Goal: Check status: Check status

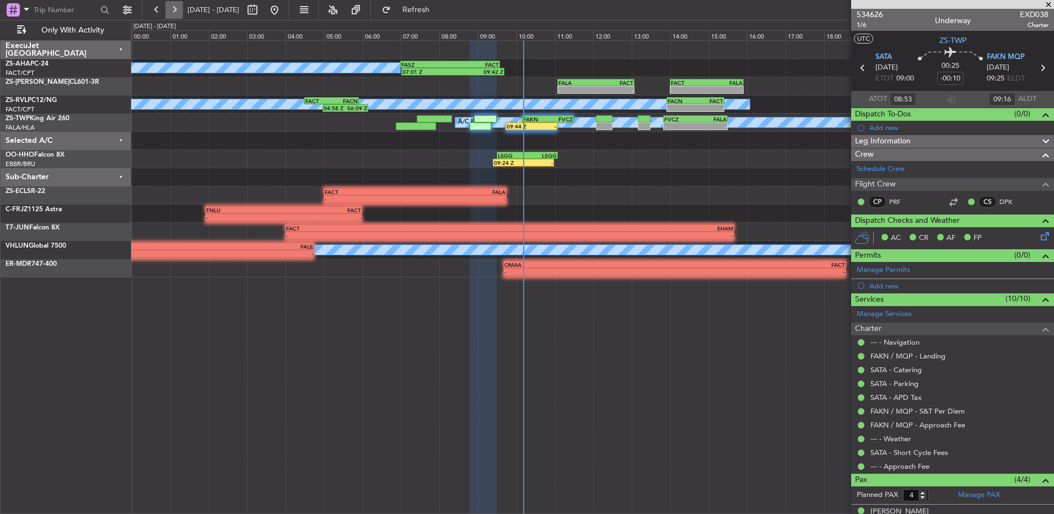
click at [173, 12] on button at bounding box center [174, 10] width 18 height 18
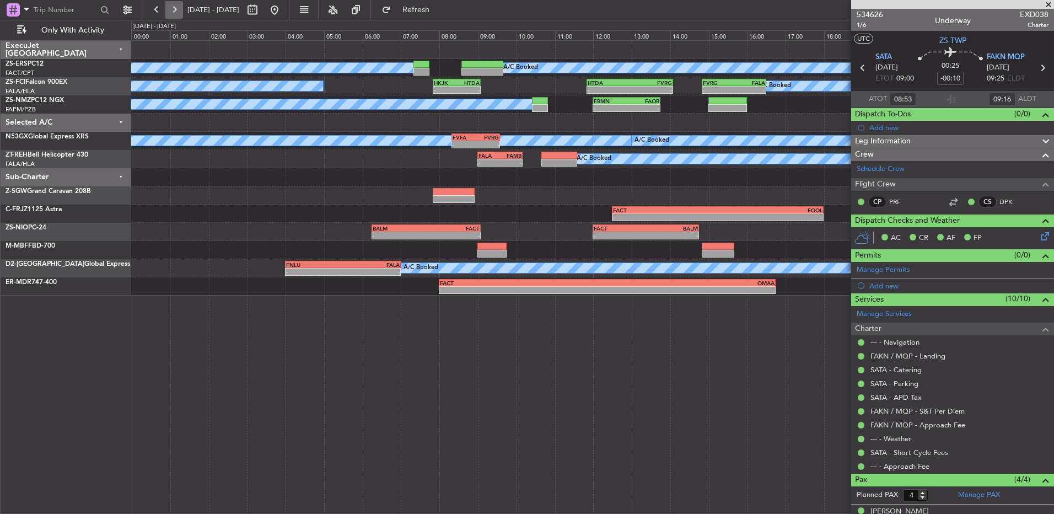
click at [179, 15] on button at bounding box center [174, 10] width 18 height 18
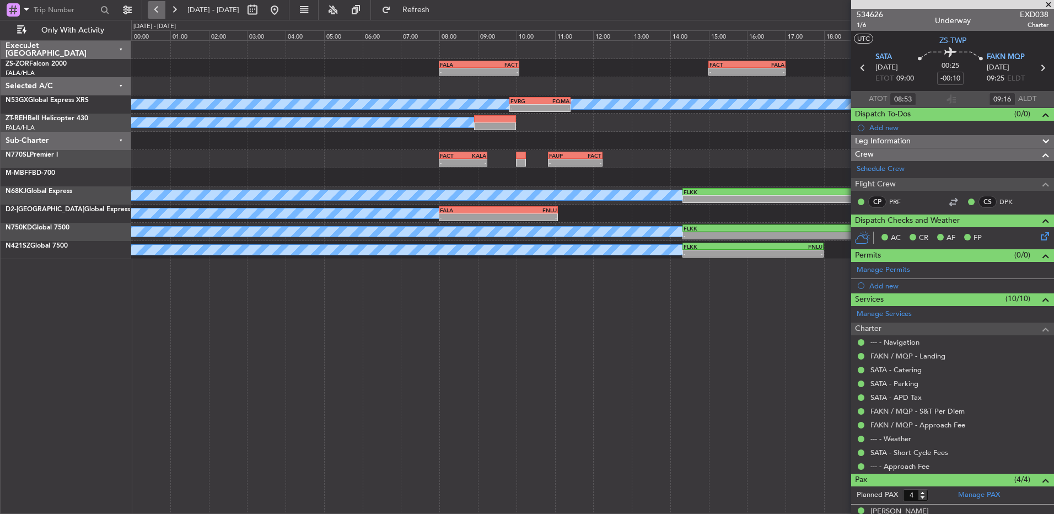
click at [159, 9] on button at bounding box center [157, 10] width 18 height 18
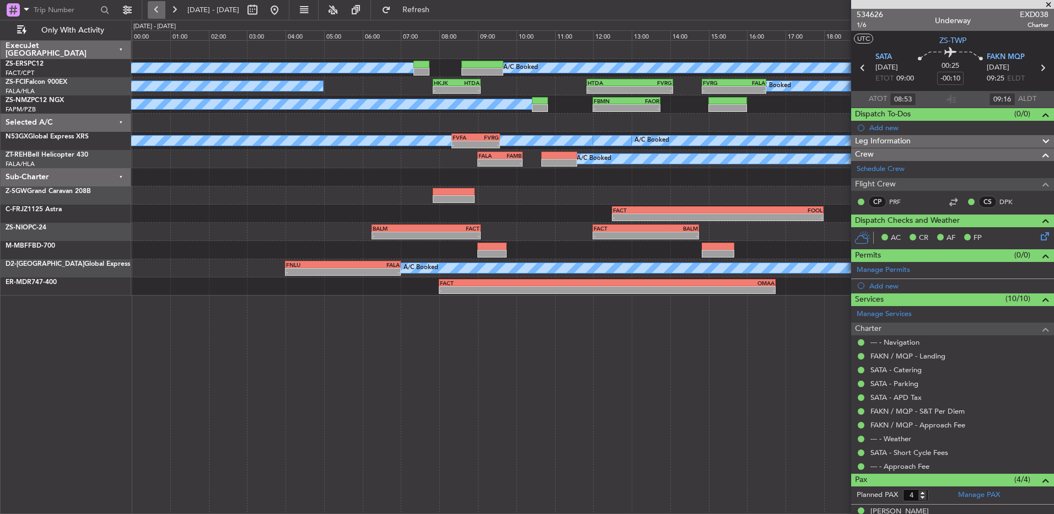
click at [159, 9] on button at bounding box center [157, 10] width 18 height 18
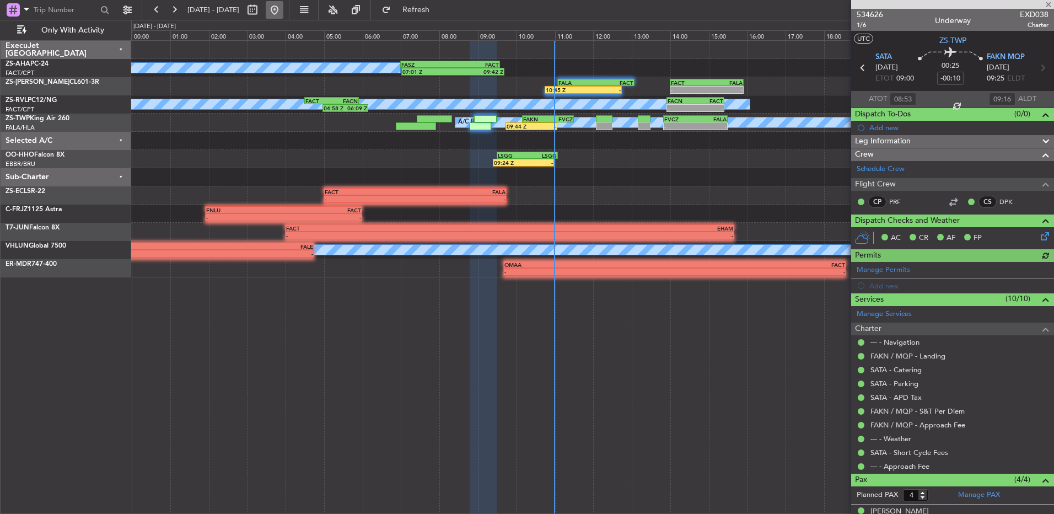
click at [283, 13] on button at bounding box center [275, 10] width 18 height 18
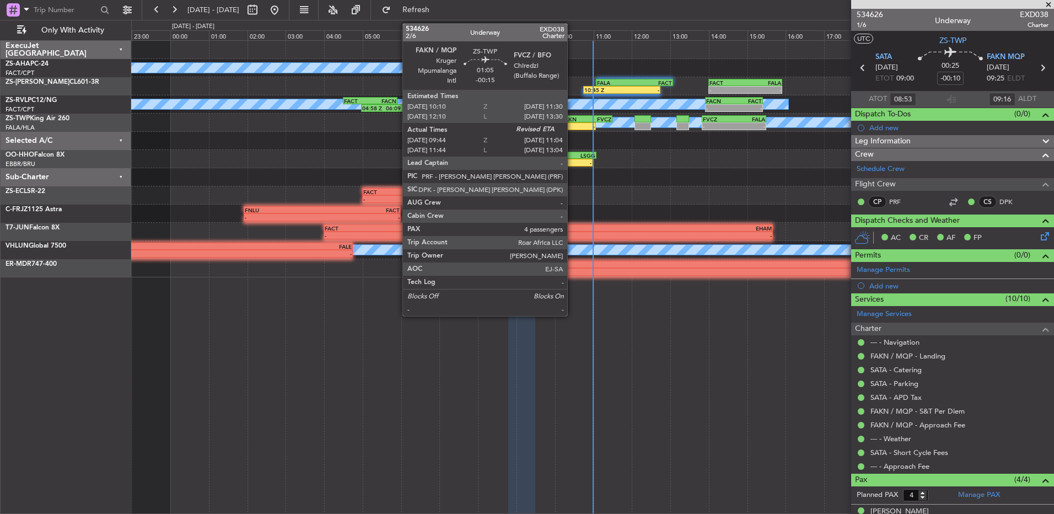
click at [574, 125] on div "-" at bounding box center [582, 126] width 25 height 7
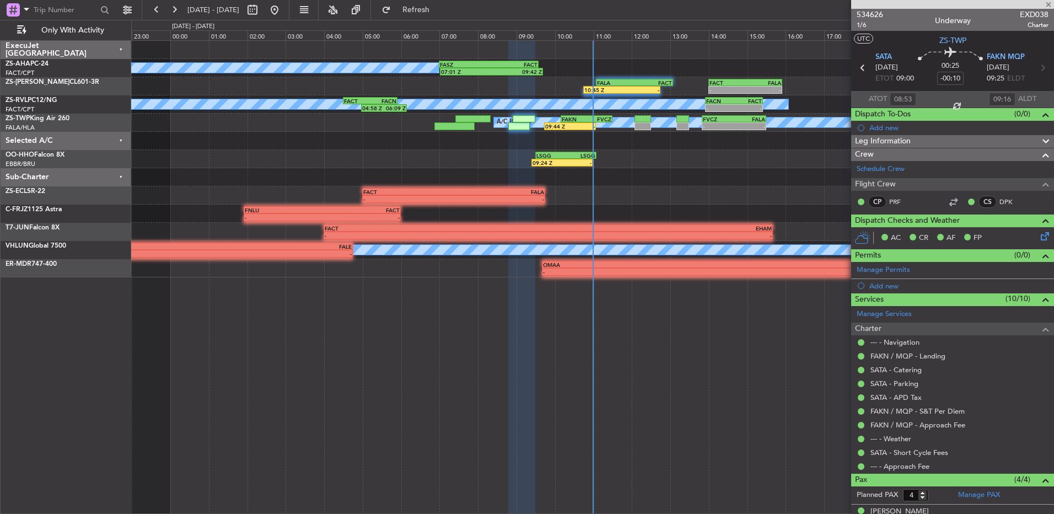
type input "10:53"
type input "11:16"
type input "08:53"
type input "09:16"
type input "-00:15"
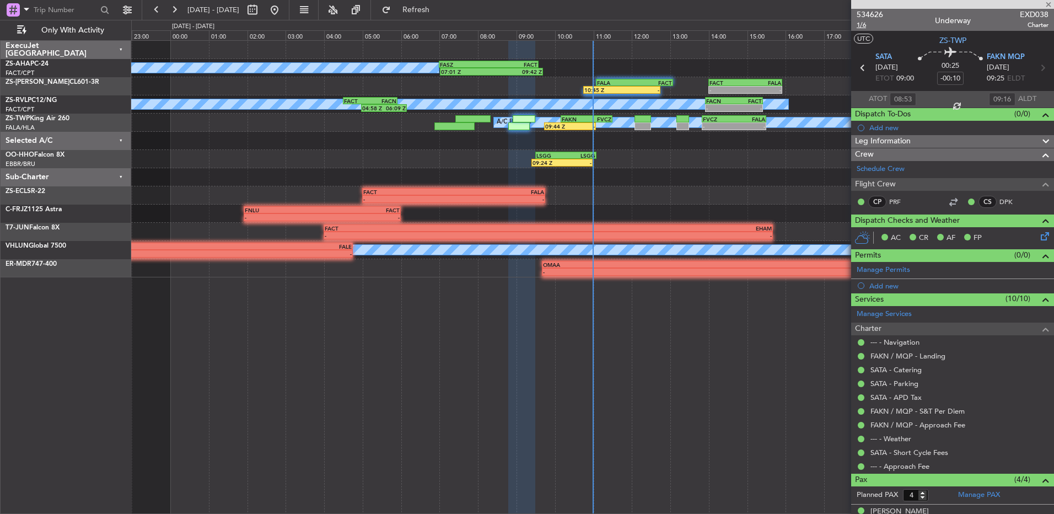
type input "09:54"
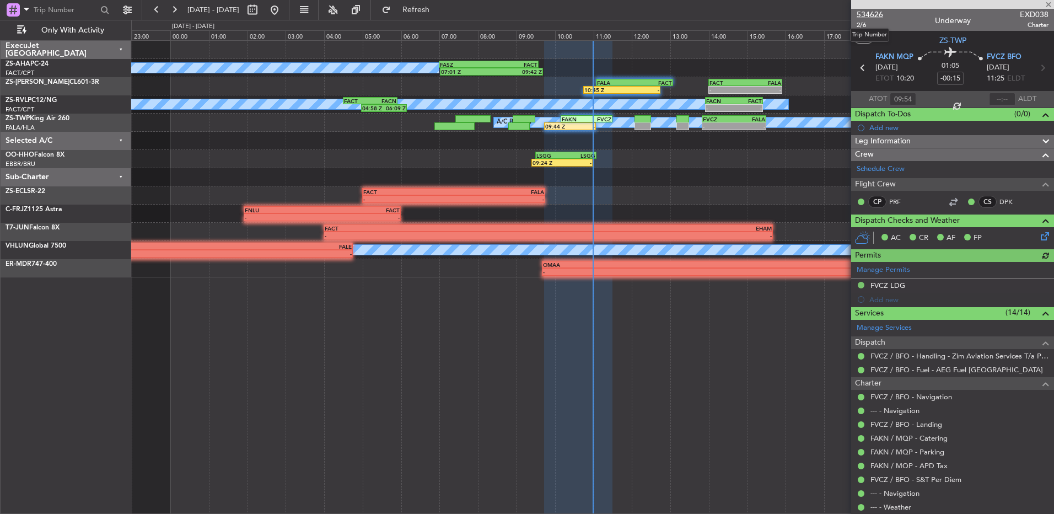
click at [872, 12] on span "534626" at bounding box center [870, 15] width 26 height 12
click at [169, 11] on button at bounding box center [174, 10] width 18 height 18
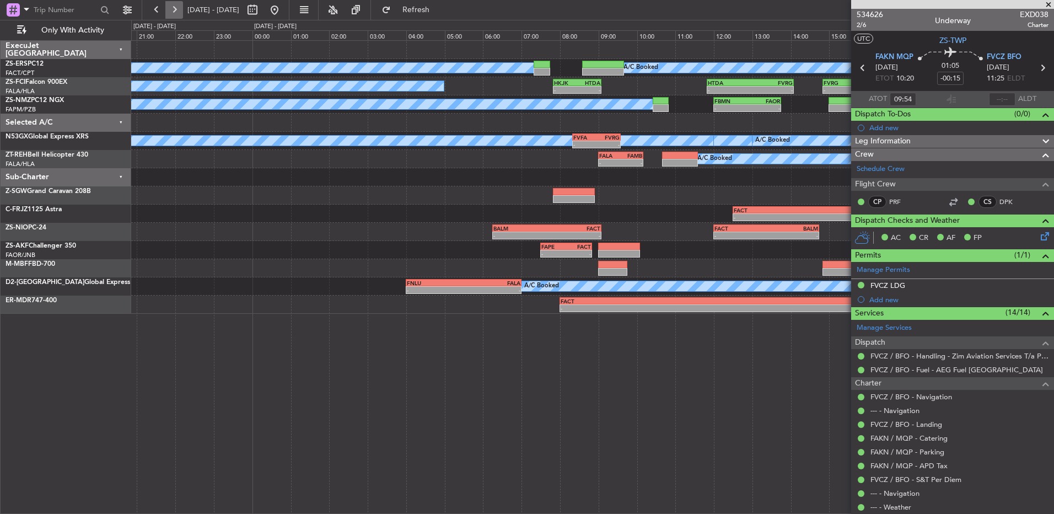
click at [170, 11] on button at bounding box center [174, 10] width 18 height 18
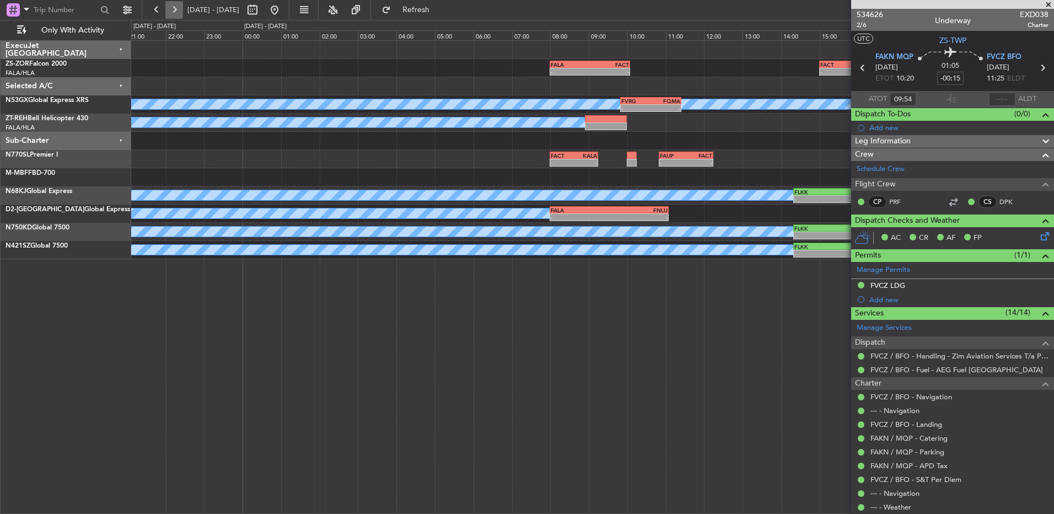
click at [170, 11] on button at bounding box center [174, 10] width 18 height 18
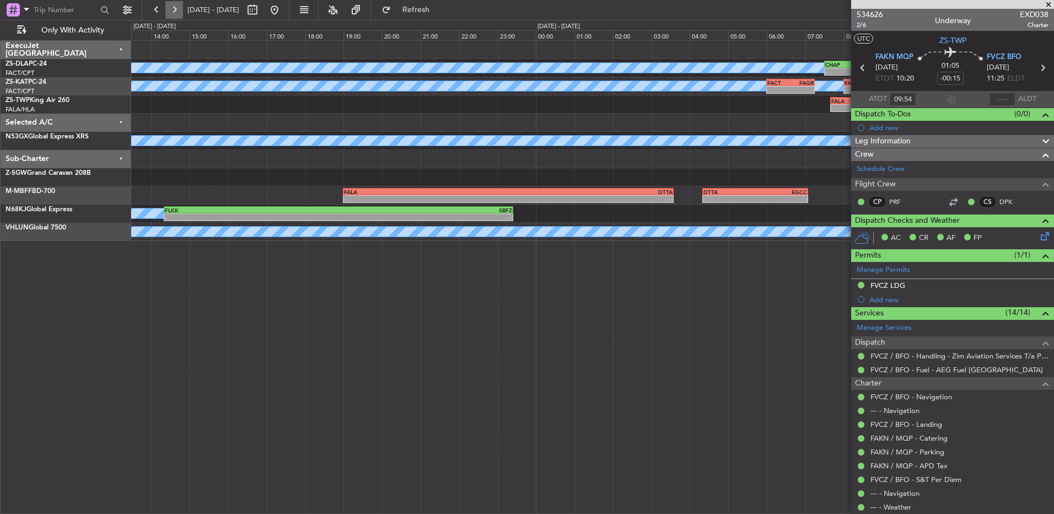
click at [170, 11] on button at bounding box center [174, 10] width 18 height 18
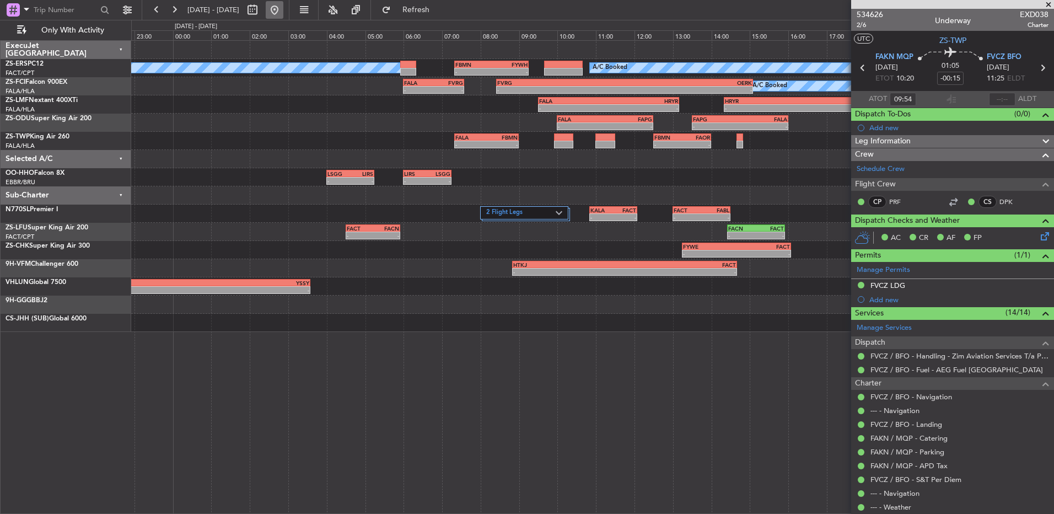
click at [283, 10] on button at bounding box center [275, 10] width 18 height 18
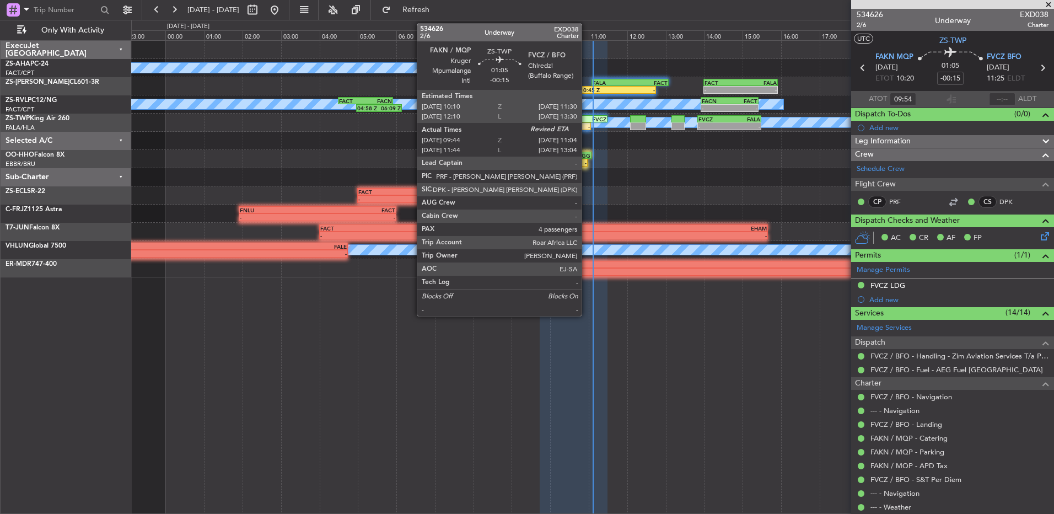
click at [587, 127] on div "-" at bounding box center [577, 126] width 25 height 7
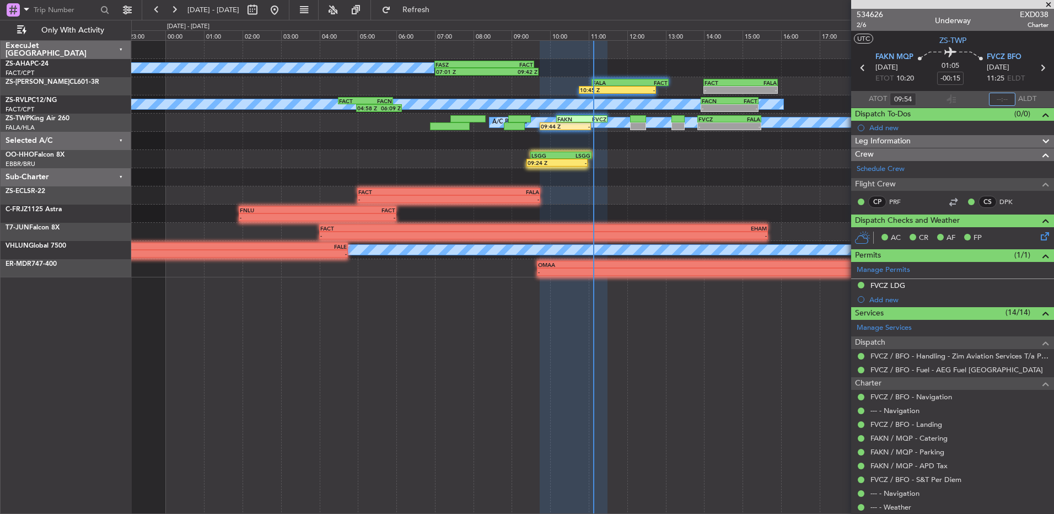
click at [992, 98] on input "text" at bounding box center [1002, 99] width 26 height 13
type input "1"
type input "11:03"
click at [261, 10] on button at bounding box center [253, 10] width 18 height 18
select select "8"
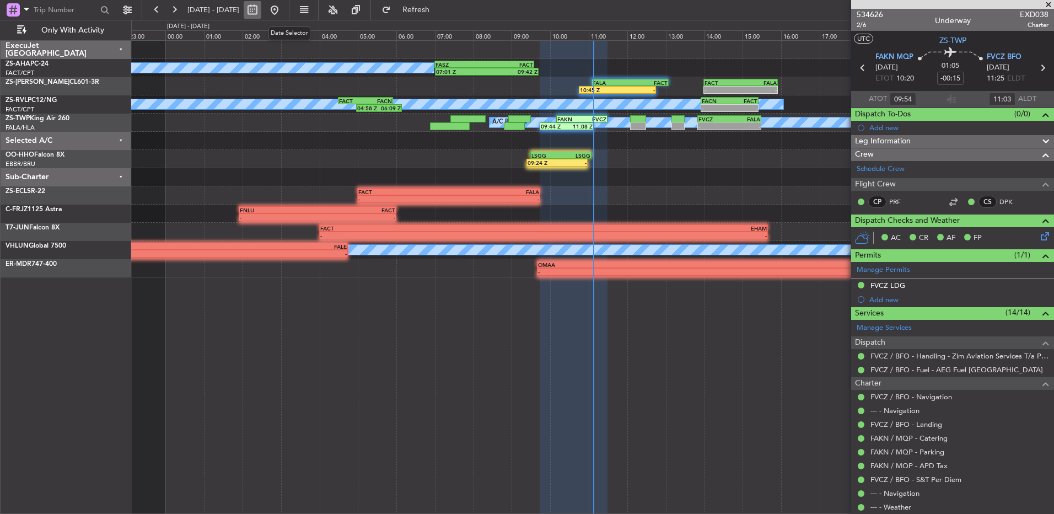
select select "2025"
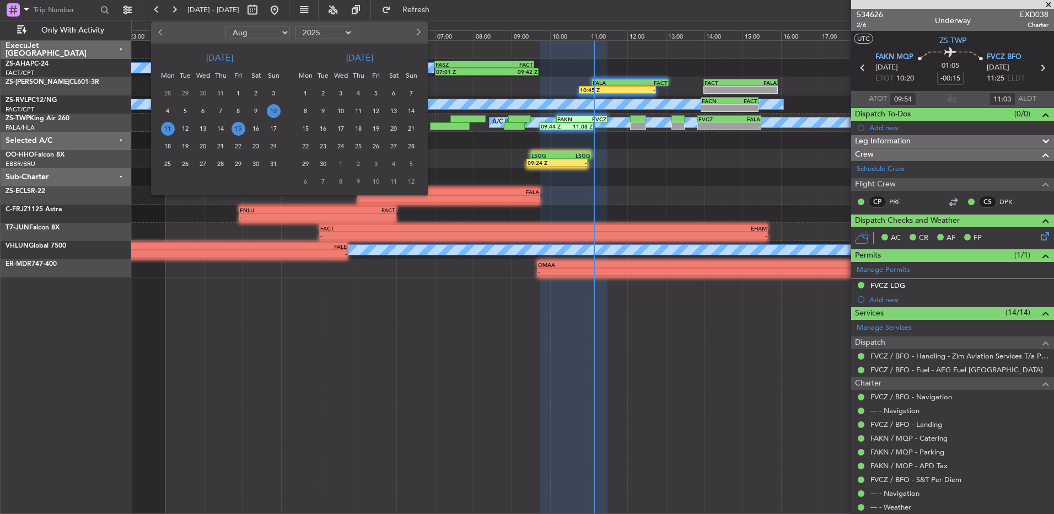
click at [242, 128] on span "15" at bounding box center [239, 129] width 14 height 14
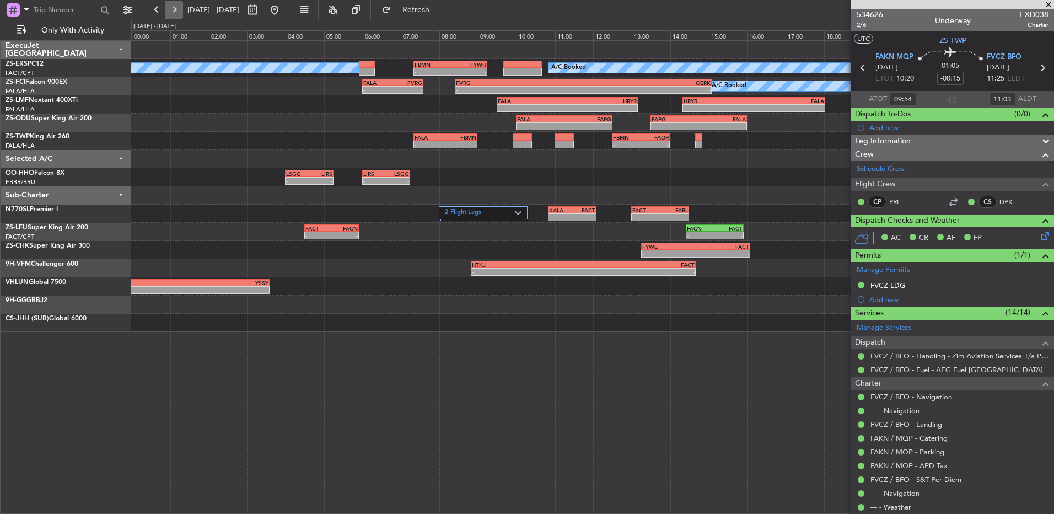
click at [177, 9] on button at bounding box center [174, 10] width 18 height 18
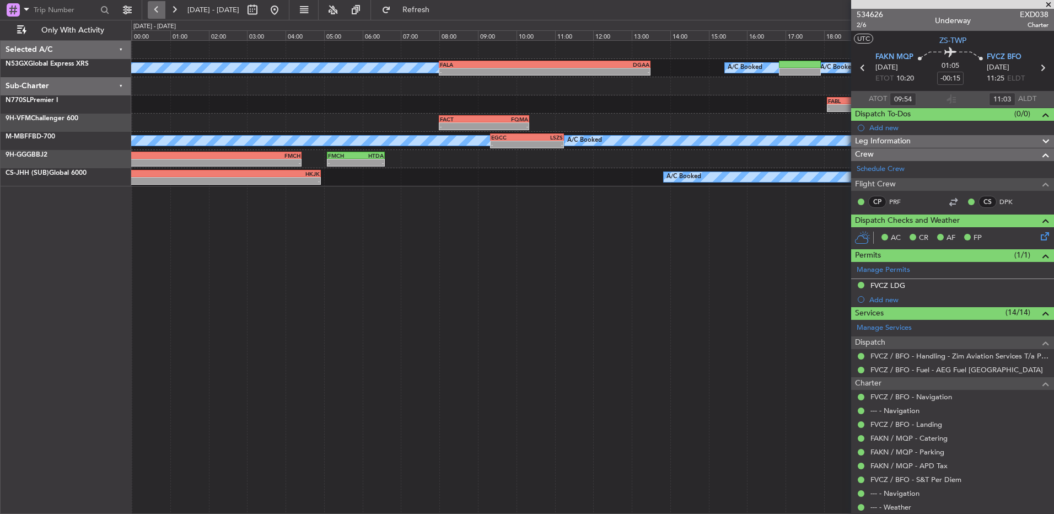
click at [155, 9] on button at bounding box center [157, 10] width 18 height 18
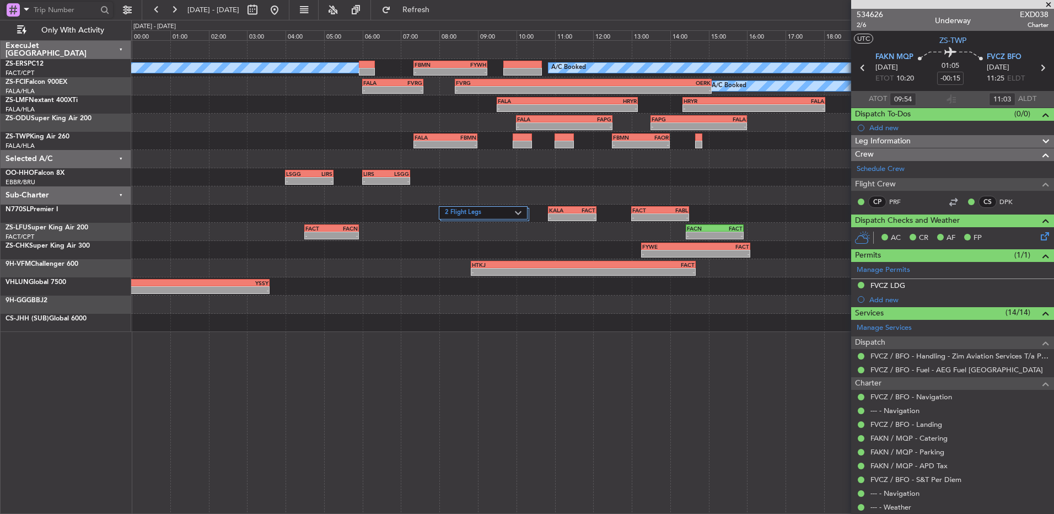
click at [68, 6] on input "text" at bounding box center [65, 10] width 63 height 17
click at [46, 12] on input "text" at bounding box center [65, 10] width 63 height 17
type input "533532"
click at [261, 10] on button at bounding box center [253, 10] width 18 height 18
select select "8"
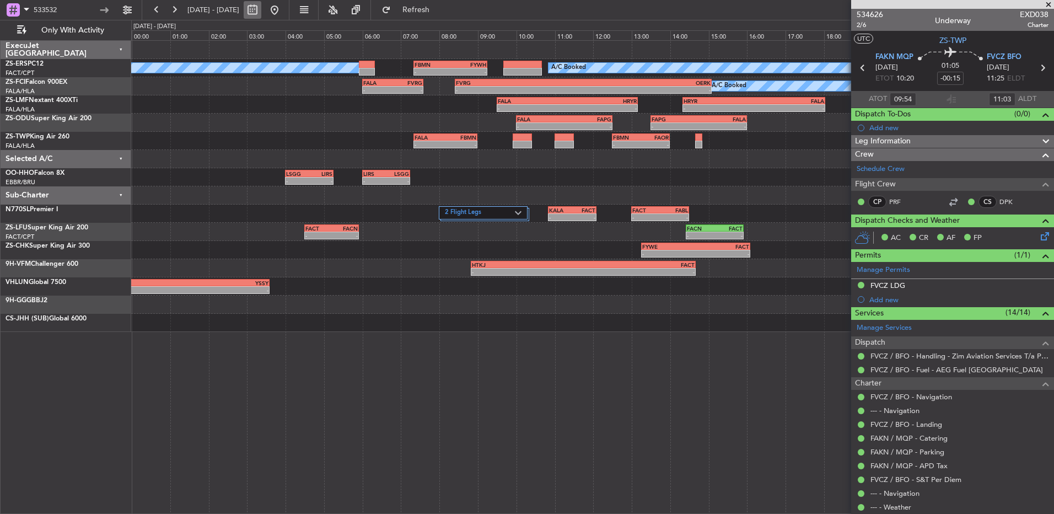
select select "2025"
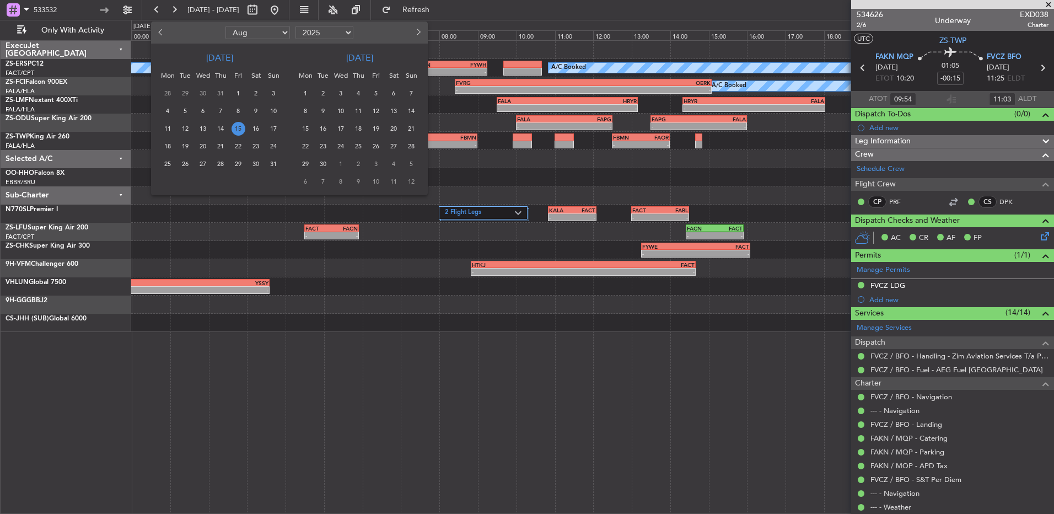
click at [172, 144] on span "18" at bounding box center [168, 147] width 14 height 14
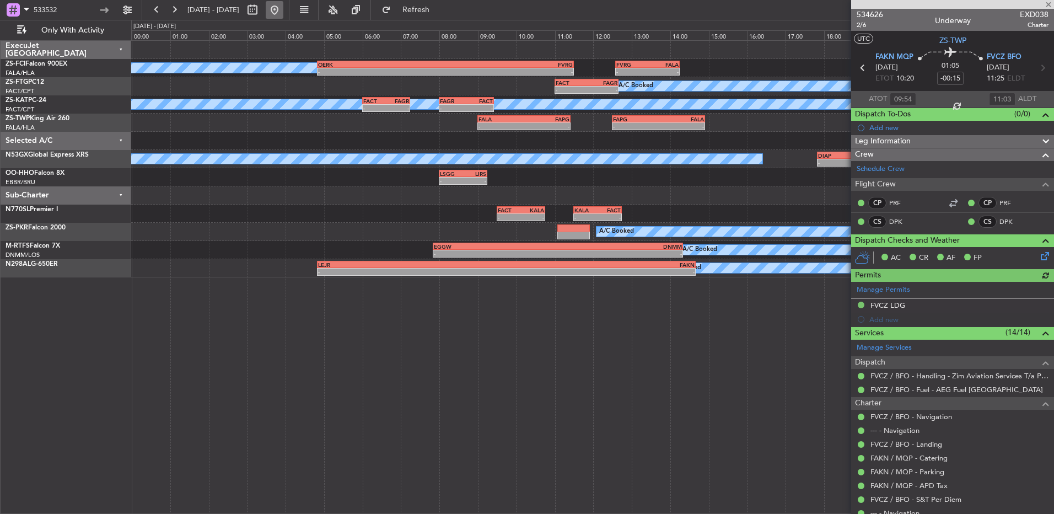
click at [283, 12] on button at bounding box center [275, 10] width 18 height 18
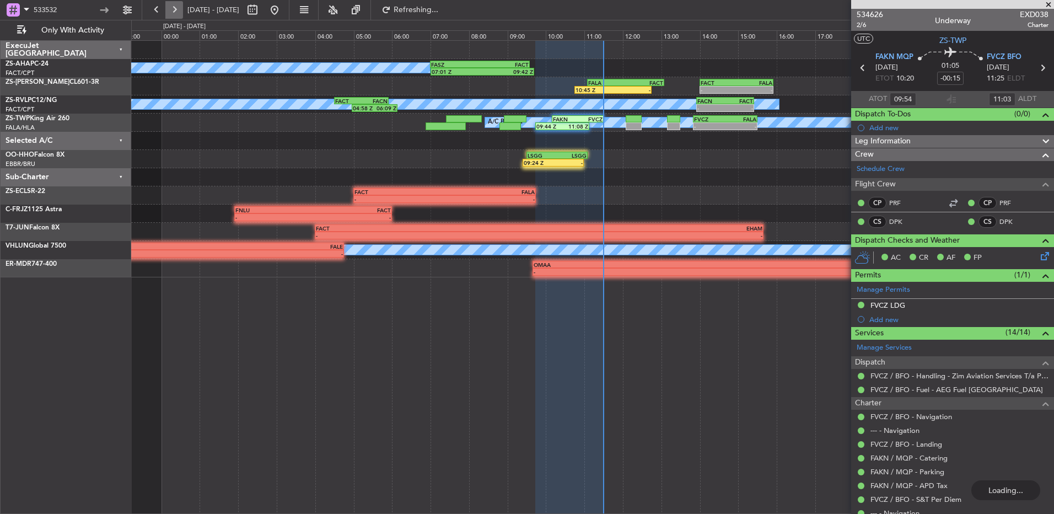
click at [178, 15] on button at bounding box center [174, 10] width 18 height 18
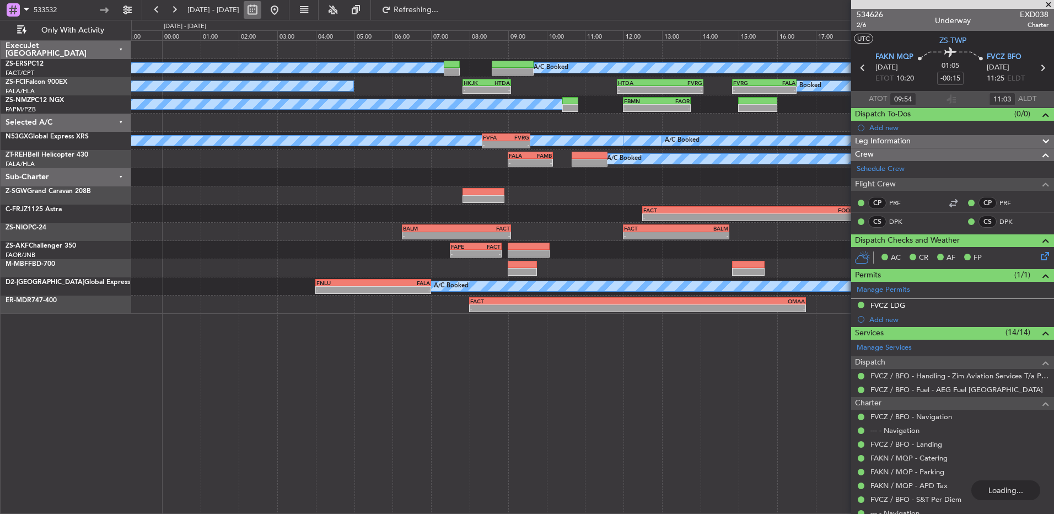
click at [261, 7] on button at bounding box center [253, 10] width 18 height 18
select select "8"
select select "2025"
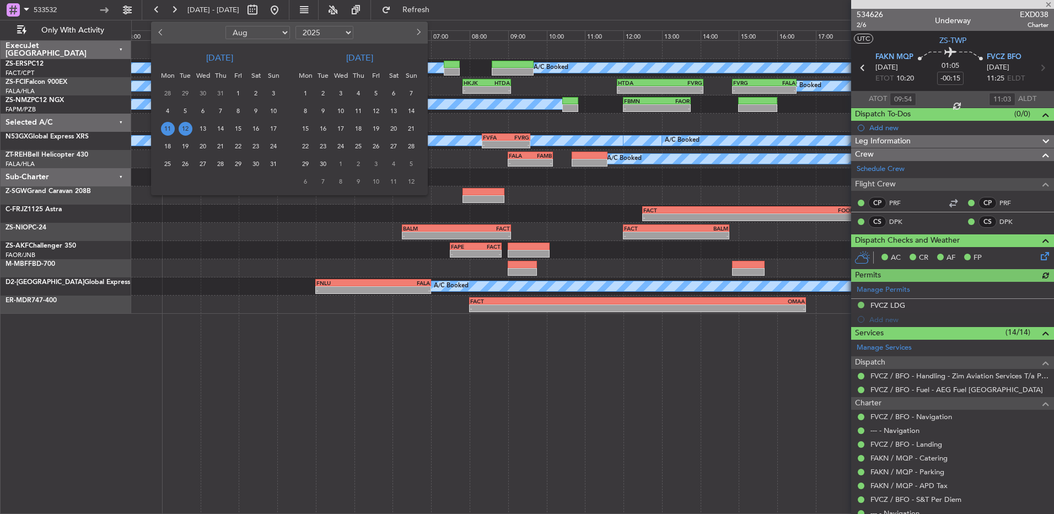
click at [162, 35] on span "Previous month" at bounding box center [162, 32] width 7 height 7
select select "7"
click at [269, 145] on span "27" at bounding box center [274, 147] width 14 height 14
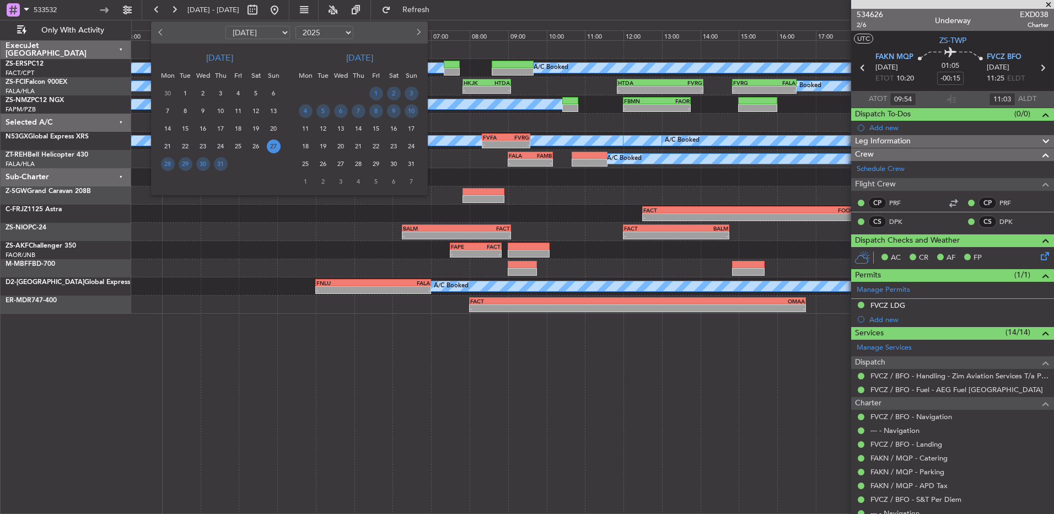
click at [268, 145] on span "27" at bounding box center [274, 147] width 14 height 14
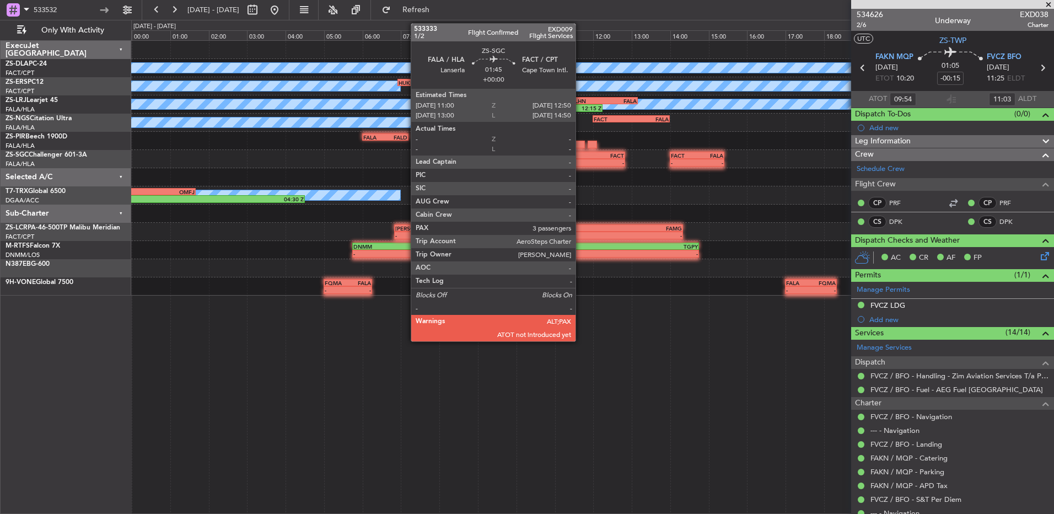
click at [581, 166] on div "- -" at bounding box center [590, 163] width 71 height 8
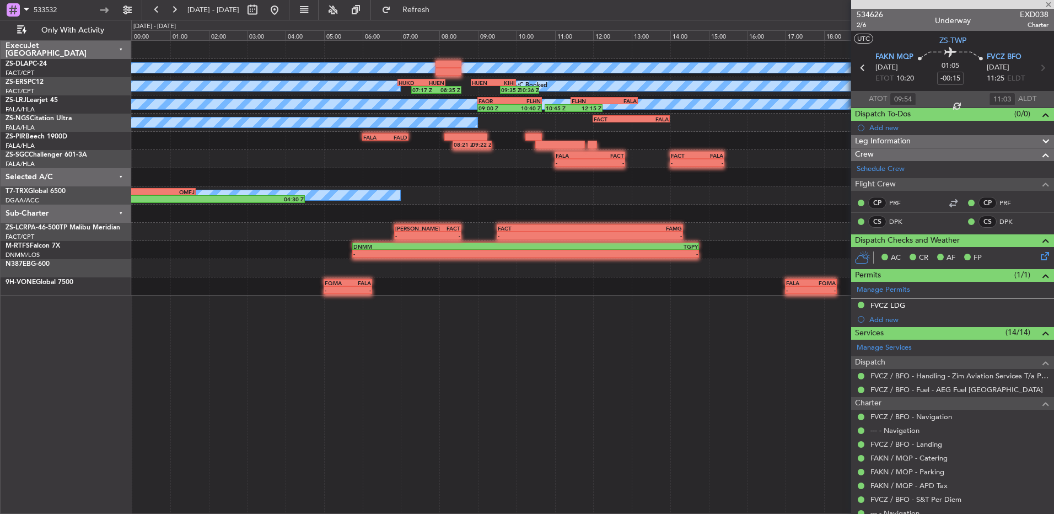
type input "3"
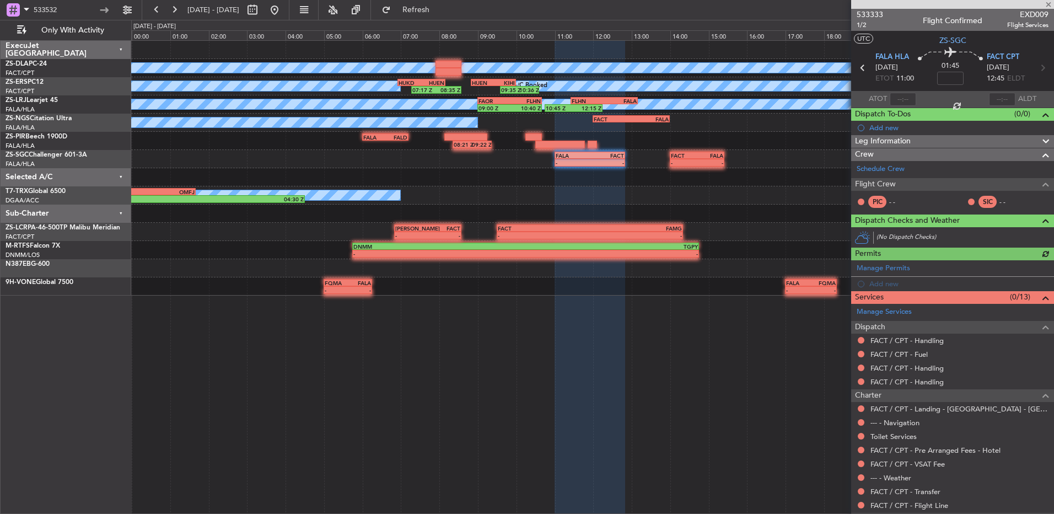
drag, startPoint x: 994, startPoint y: 24, endPoint x: 1048, endPoint y: 26, distance: 54.6
click at [1048, 26] on article "533333 1/2 Flight Confirmed EXD009 Flight Services UTC ZS-SGC FALA HLA [DATE] E…" at bounding box center [953, 261] width 203 height 505
click at [881, 18] on span "533333" at bounding box center [870, 15] width 26 height 12
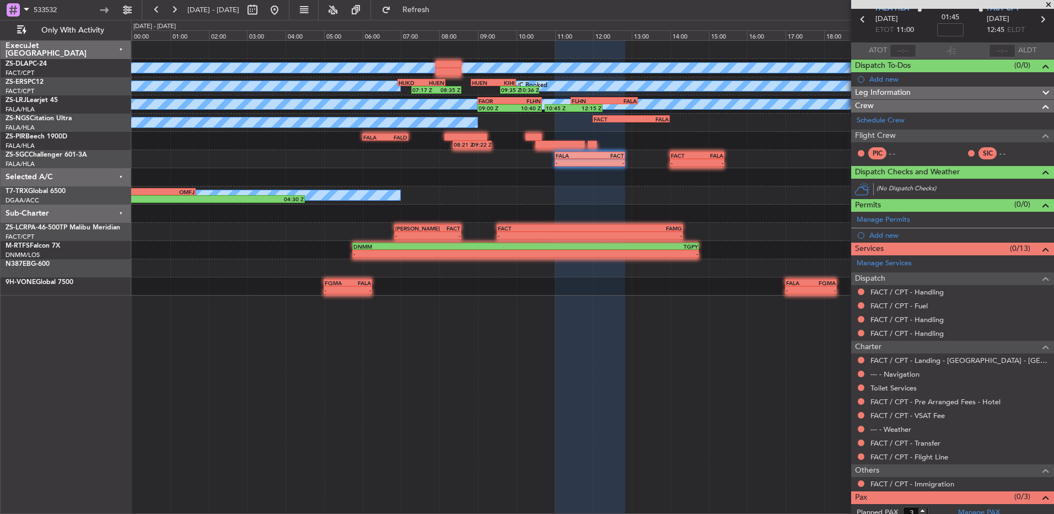
scroll to position [70, 0]
